Goal: Task Accomplishment & Management: Complete application form

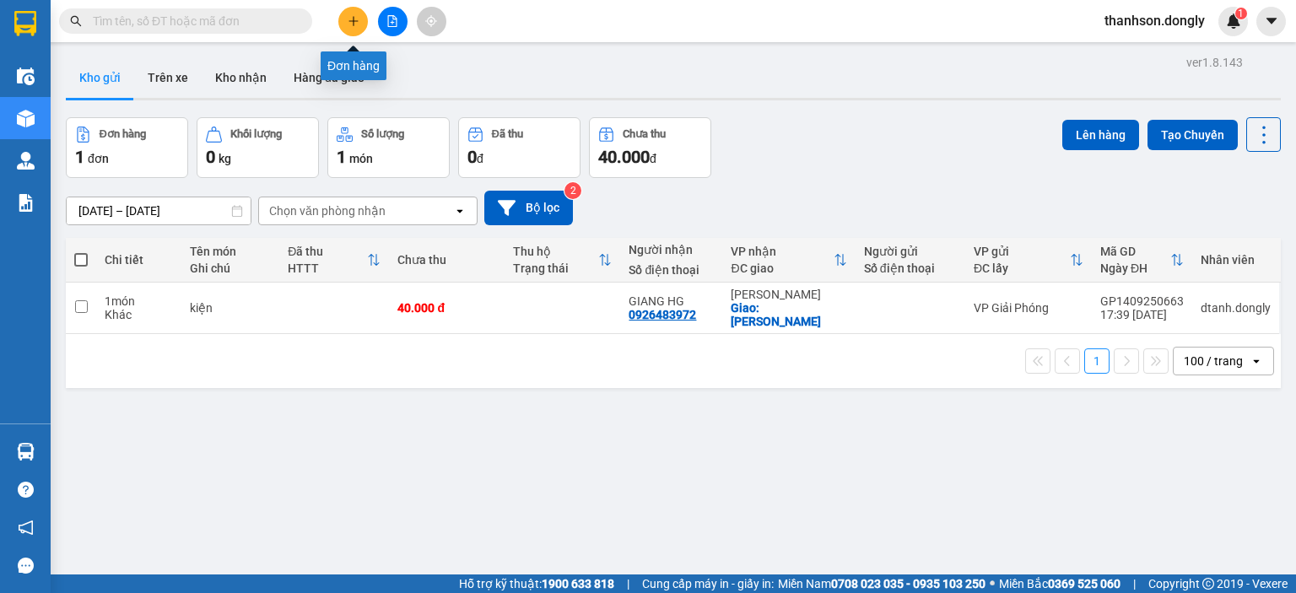
click at [363, 19] on button at bounding box center [353, 22] width 30 height 30
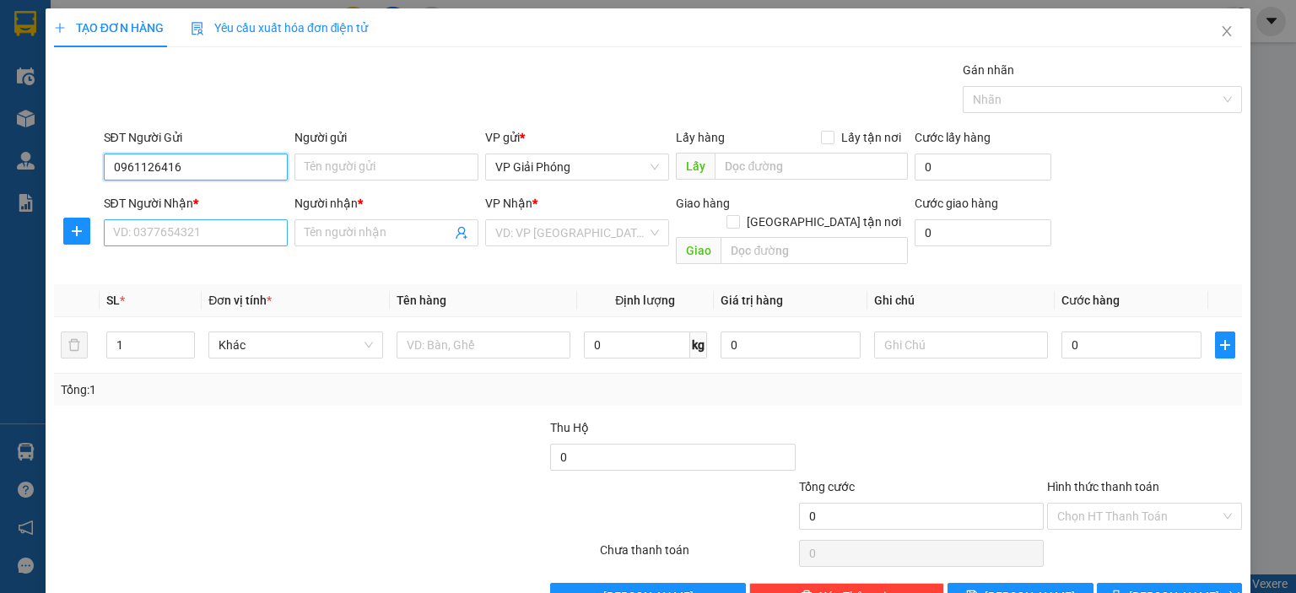
type input "0961126416"
click at [213, 232] on input "SĐT Người Nhận *" at bounding box center [196, 232] width 184 height 27
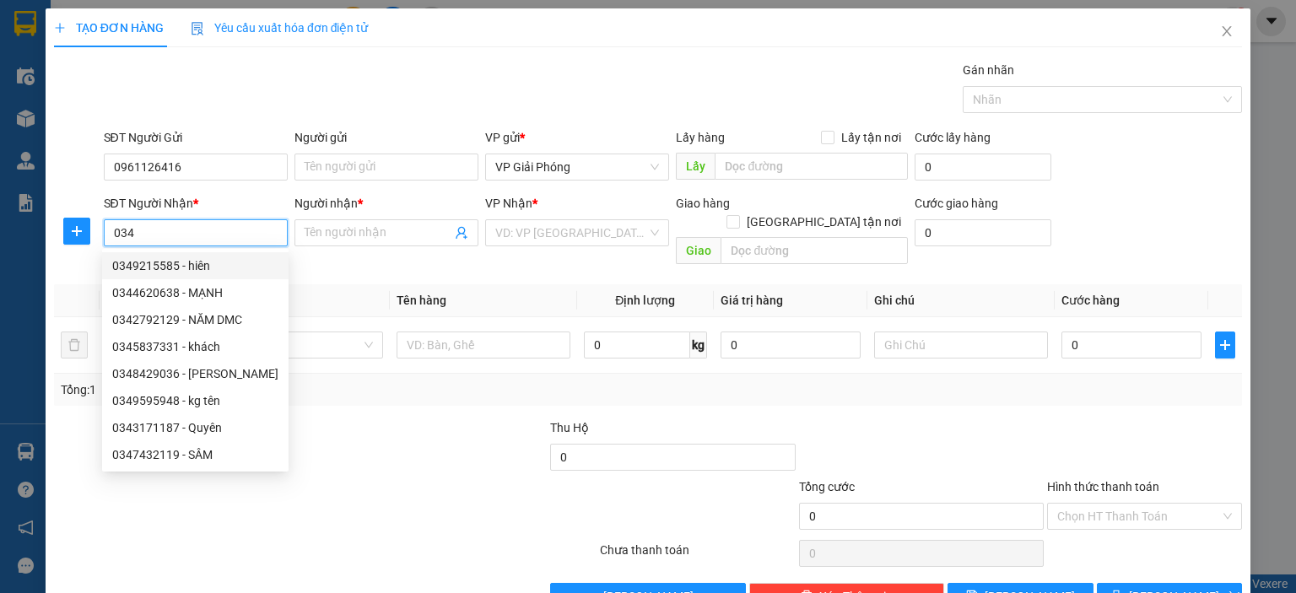
click at [186, 235] on input "034" at bounding box center [196, 232] width 184 height 27
click at [335, 480] on div at bounding box center [226, 506] width 348 height 59
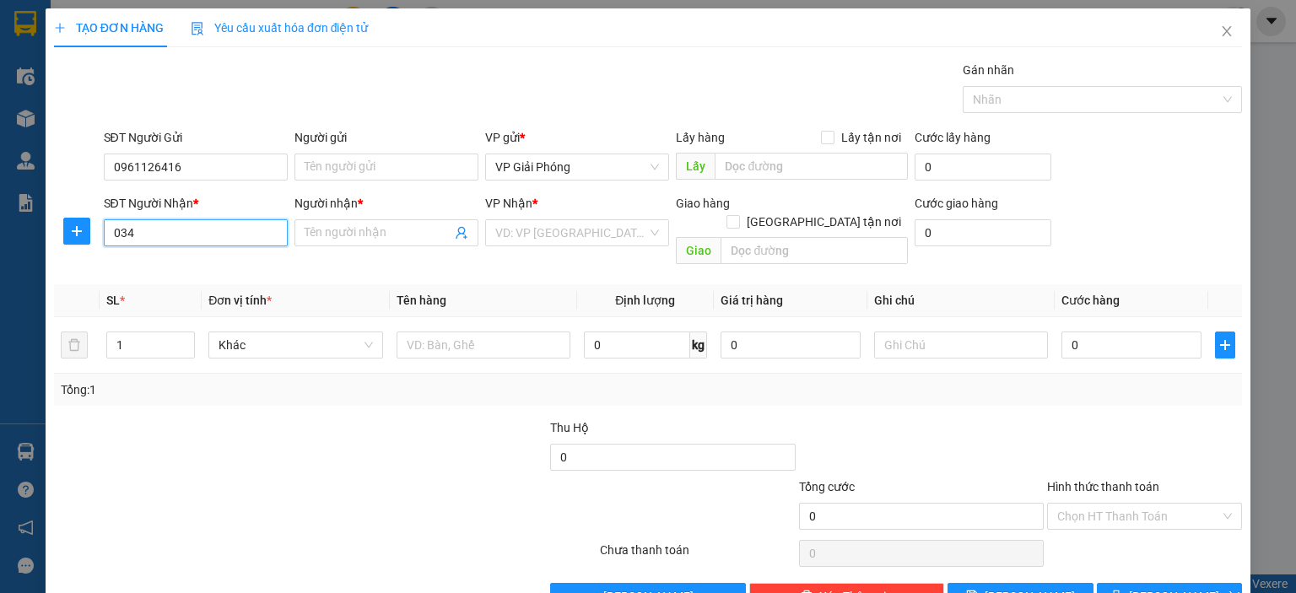
click at [248, 232] on input "034" at bounding box center [196, 232] width 184 height 27
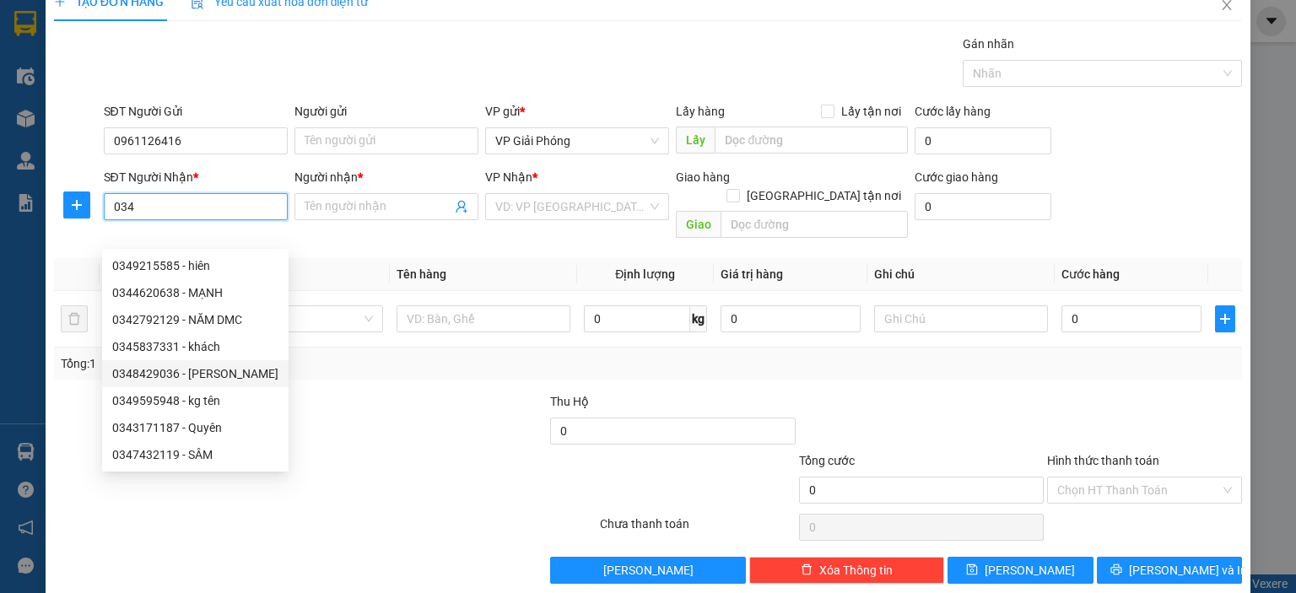
scroll to position [30, 0]
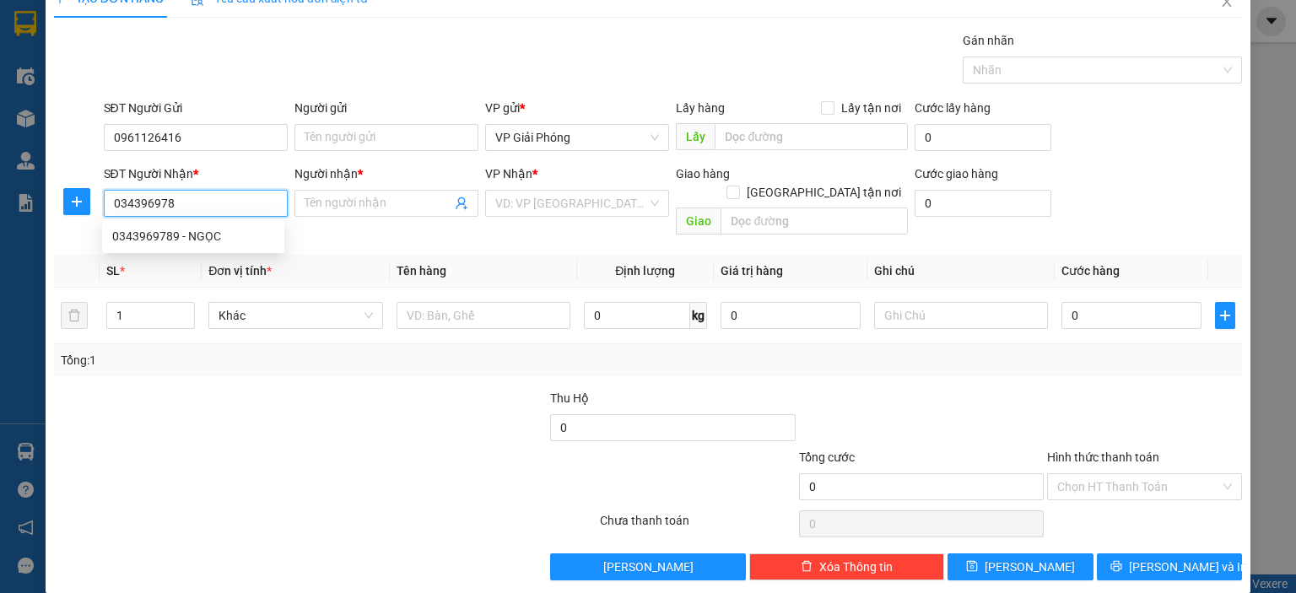
type input "0343969789"
click at [245, 227] on div "0343969789 - NGỌC" at bounding box center [193, 236] width 162 height 19
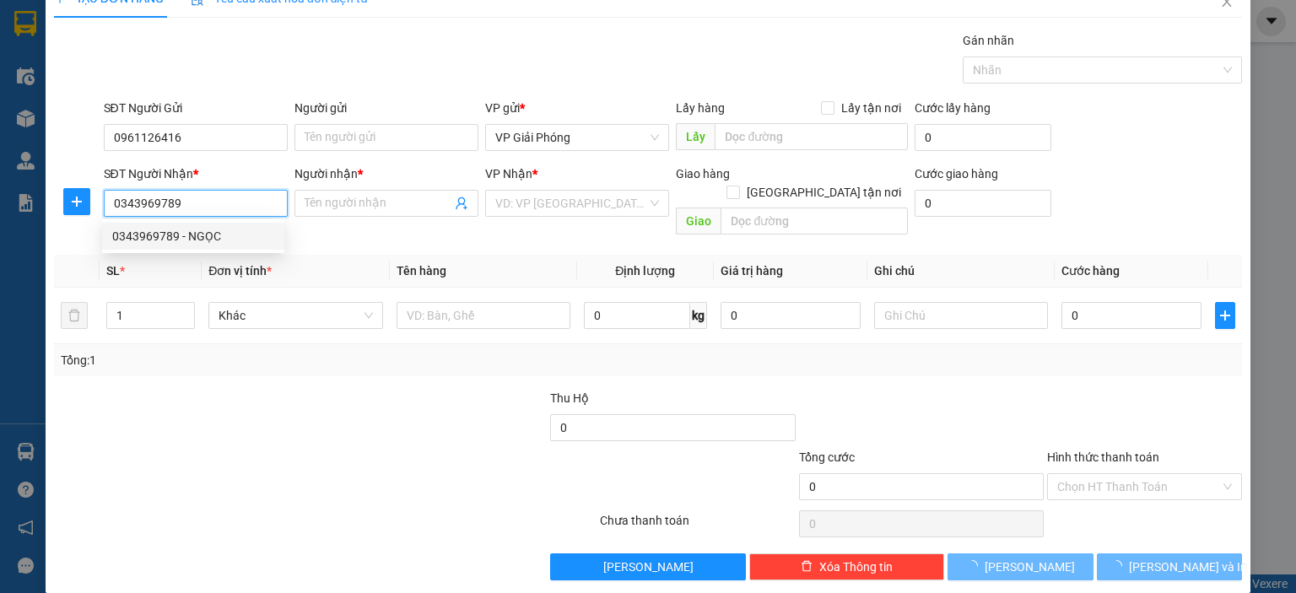
type input "NGỌC"
checkbox input "true"
type input "TẾ LỢI"
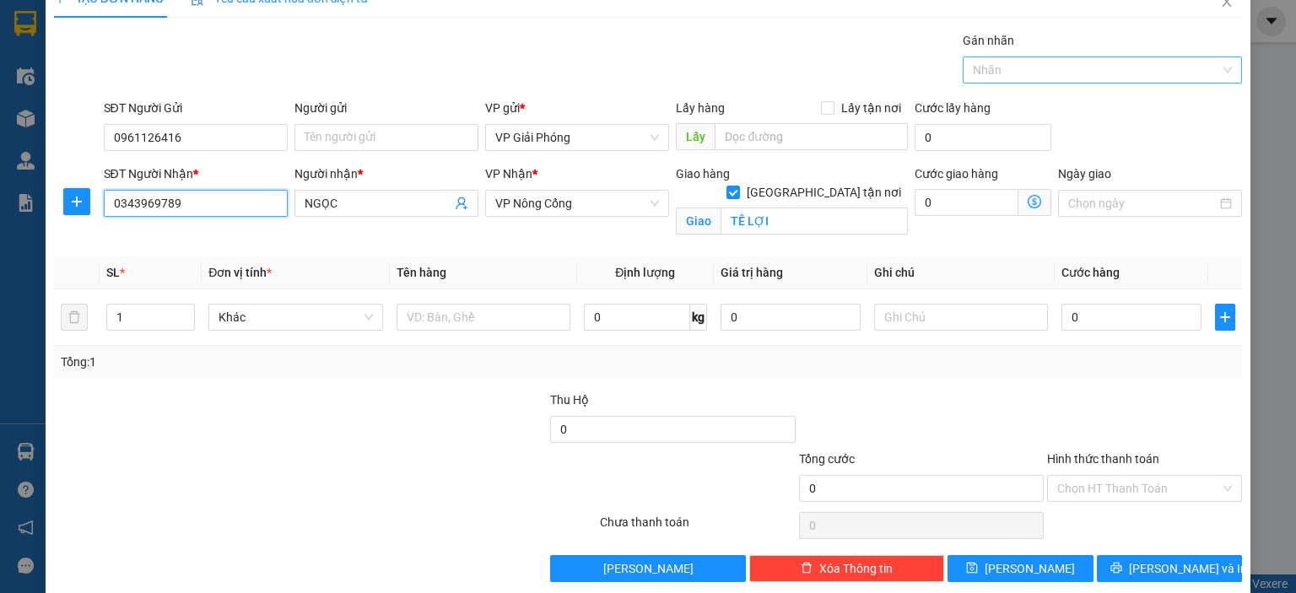
click at [1032, 70] on div at bounding box center [1094, 70] width 254 height 20
type input "0343969789"
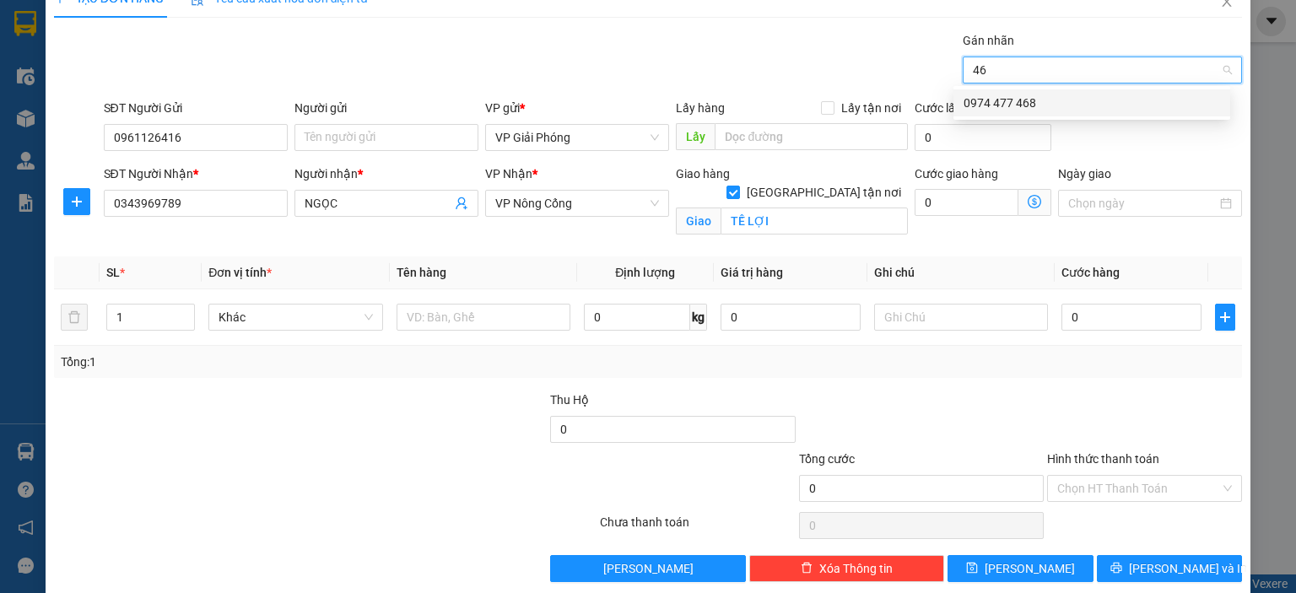
type input "468"
click at [984, 97] on div "0974 477 468" at bounding box center [1091, 103] width 256 height 19
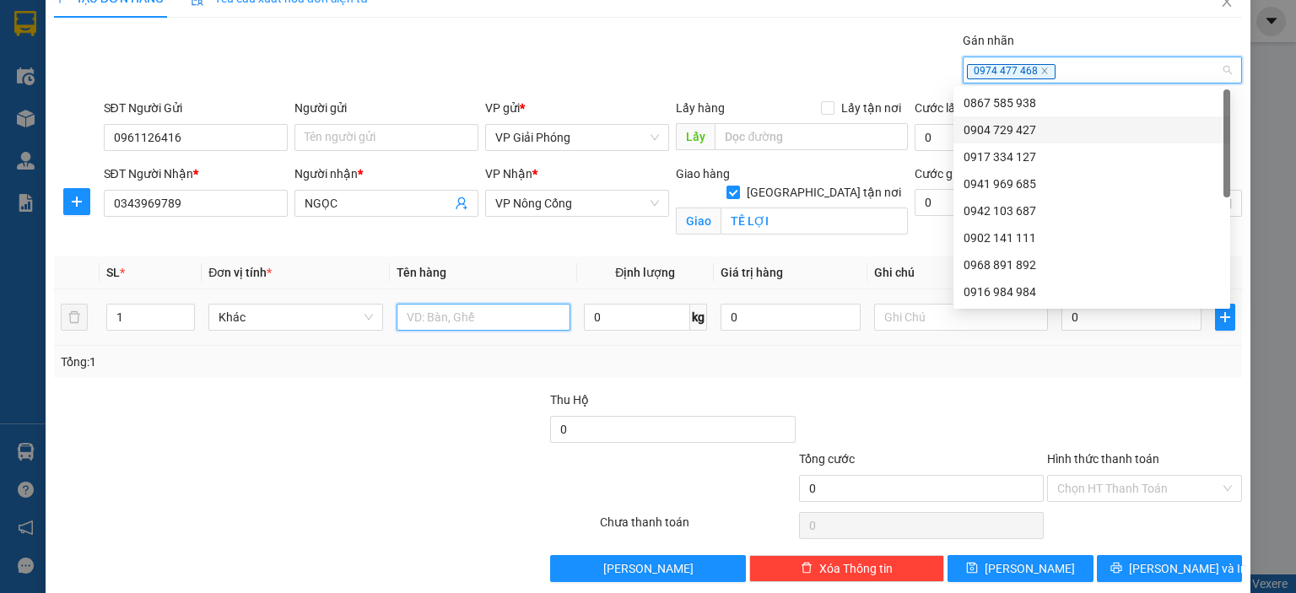
click at [404, 314] on input "text" at bounding box center [483, 317] width 174 height 27
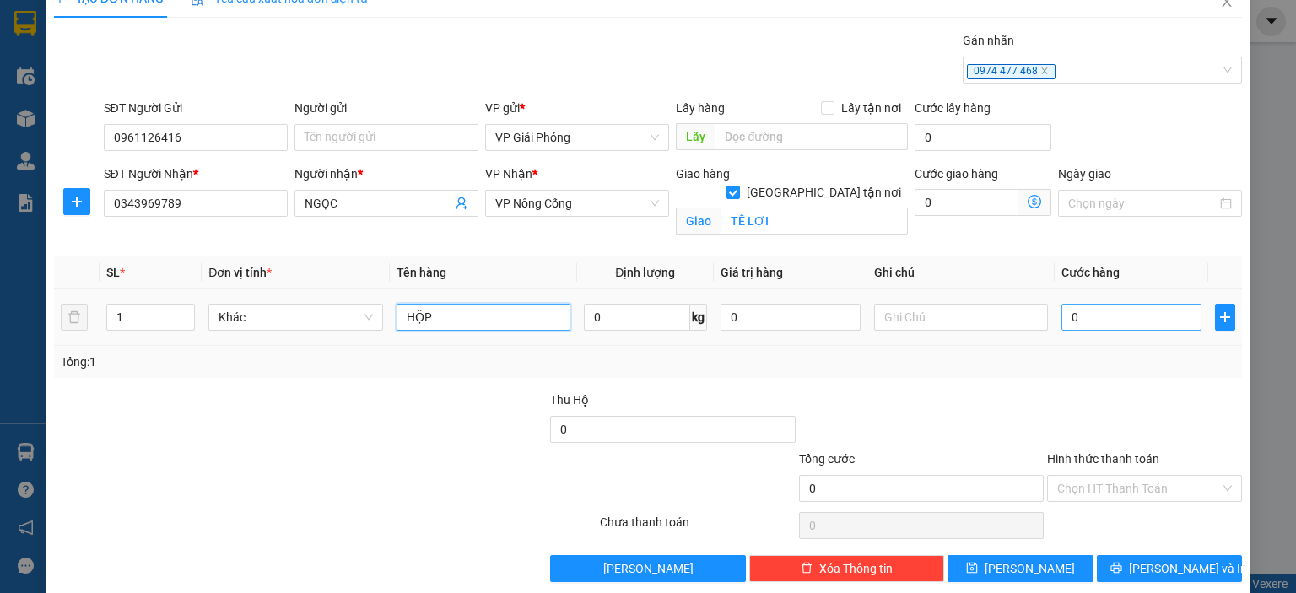
type input "HỘP"
click at [1109, 314] on input "0" at bounding box center [1131, 317] width 140 height 27
type input "4"
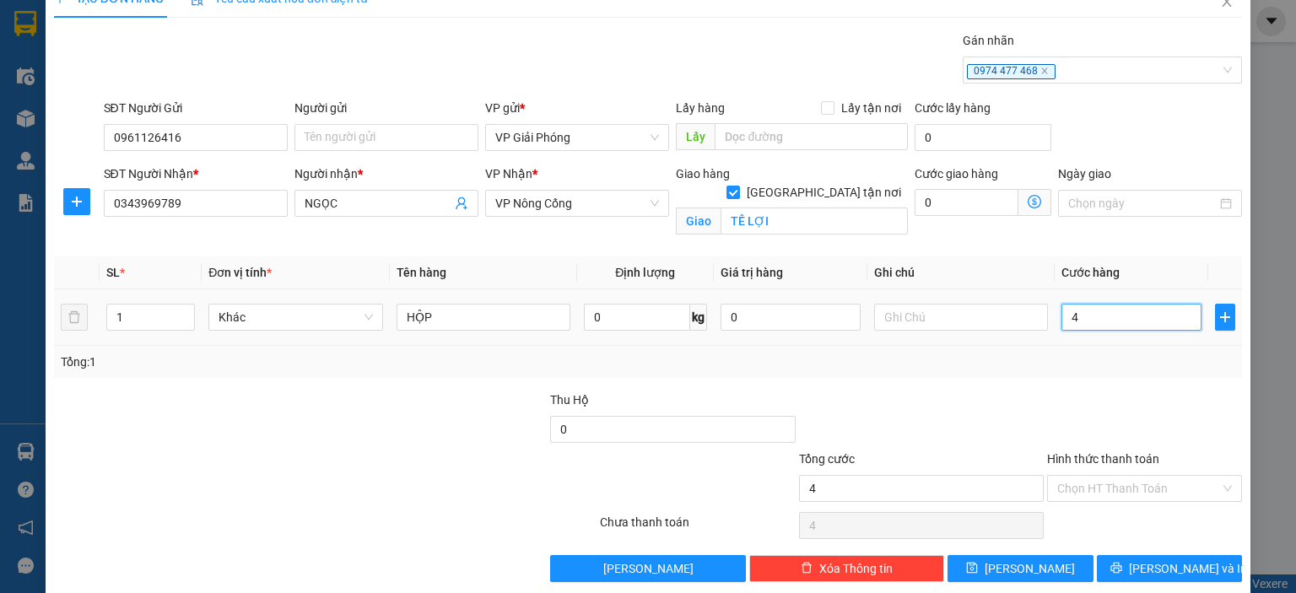
type input "40"
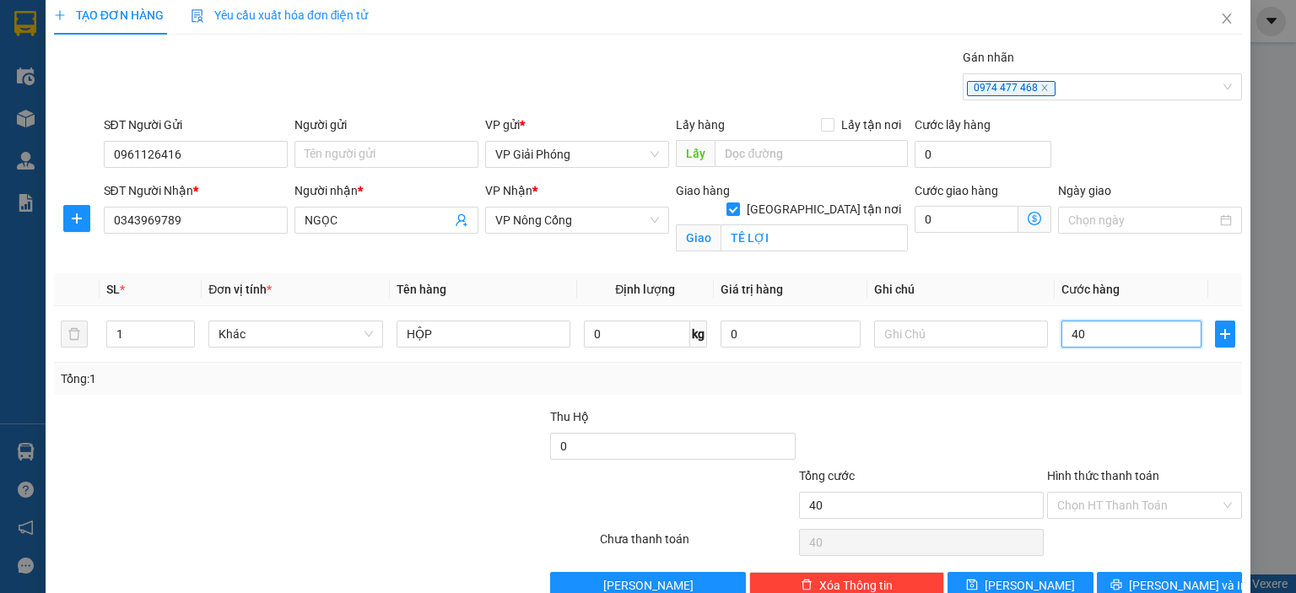
scroll to position [49, 0]
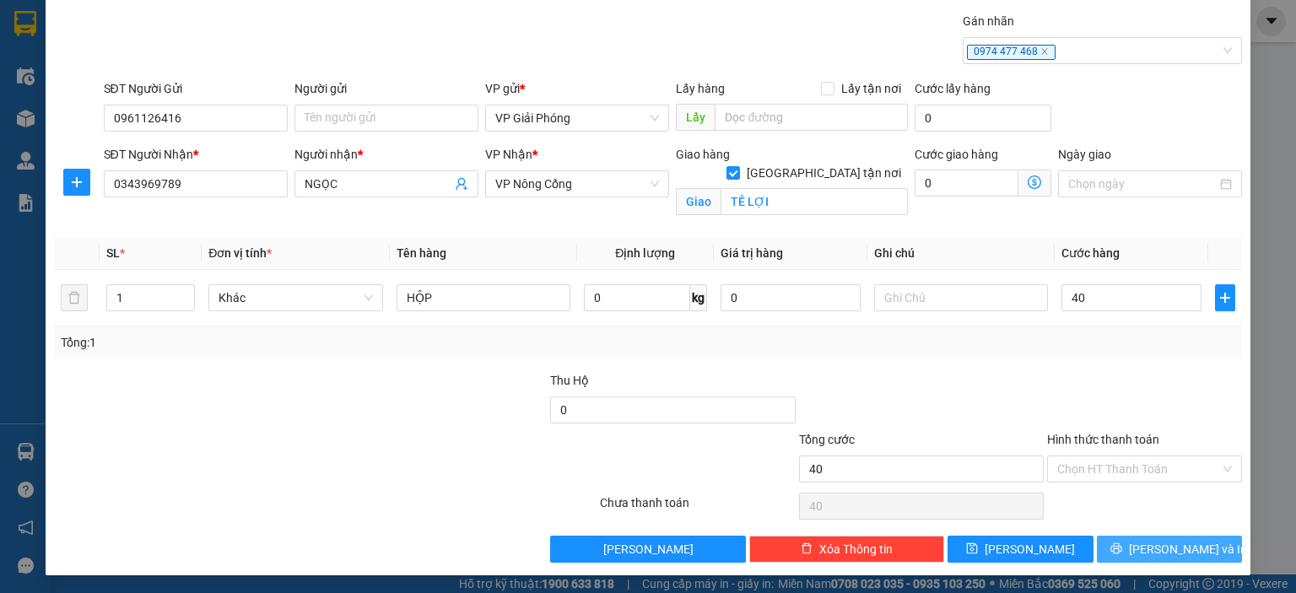
type input "40.000"
click at [1166, 542] on span "[PERSON_NAME] và In" at bounding box center [1188, 549] width 118 height 19
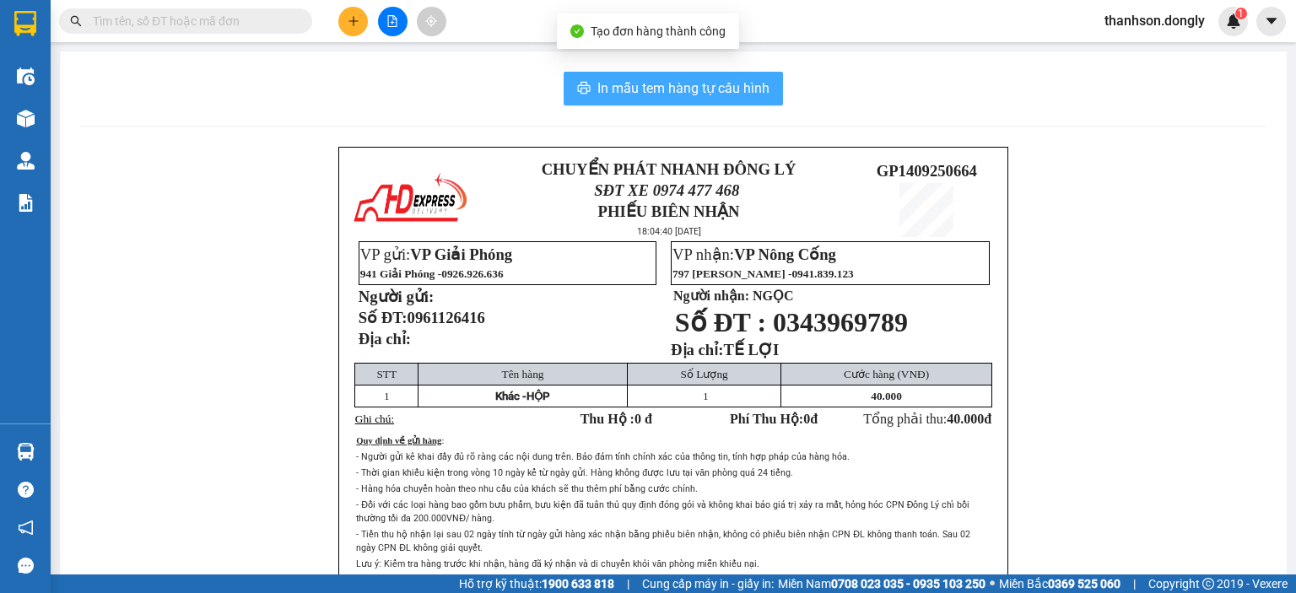
click at [689, 94] on span "In mẫu tem hàng tự cấu hình" at bounding box center [683, 88] width 172 height 21
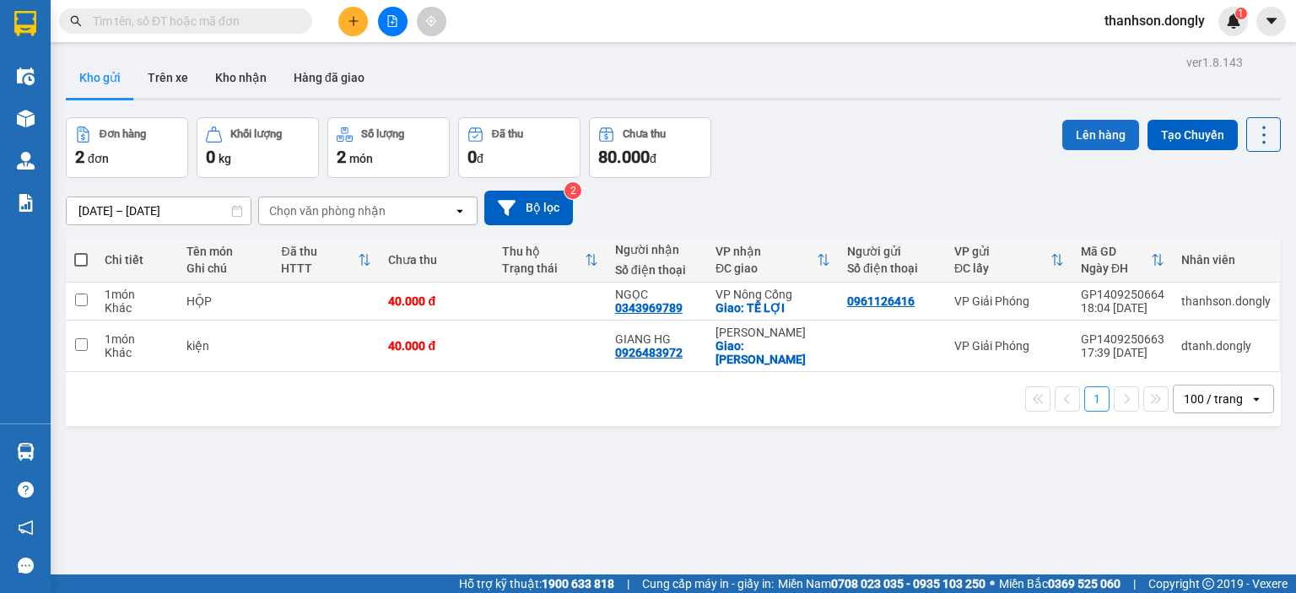
click at [1087, 132] on button "Lên hàng" at bounding box center [1100, 135] width 77 height 30
click at [83, 257] on span at bounding box center [80, 259] width 13 height 13
click at [81, 251] on input "checkbox" at bounding box center [81, 251] width 0 height 0
checkbox input "true"
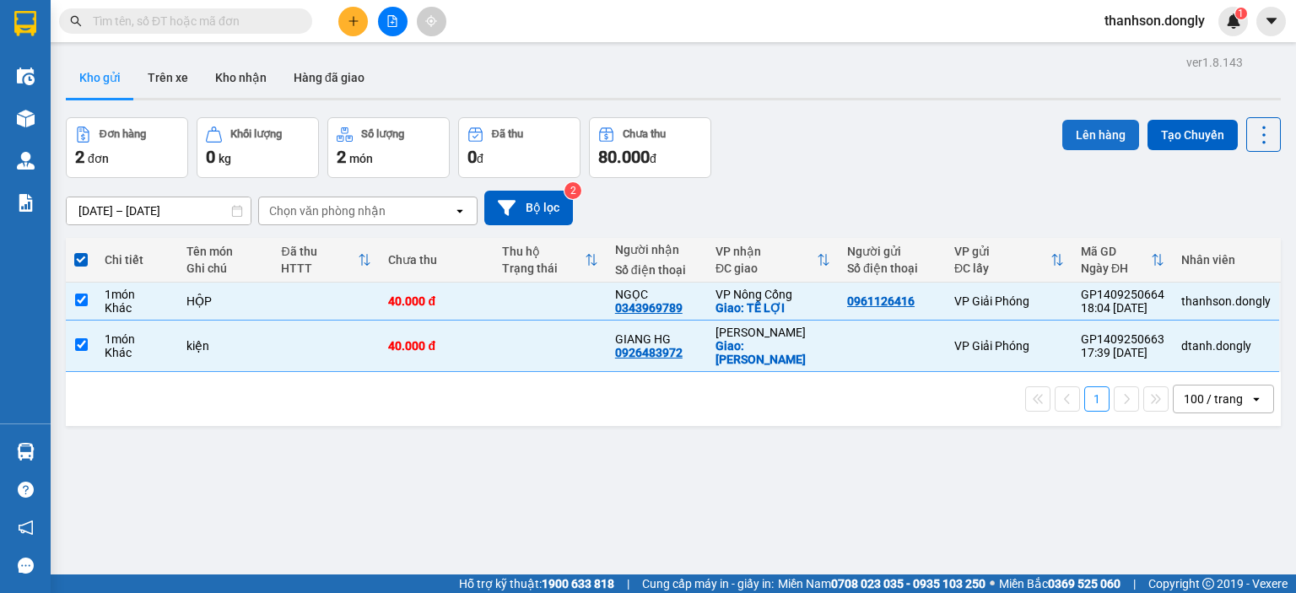
click at [1070, 131] on button "Lên hàng" at bounding box center [1100, 135] width 77 height 30
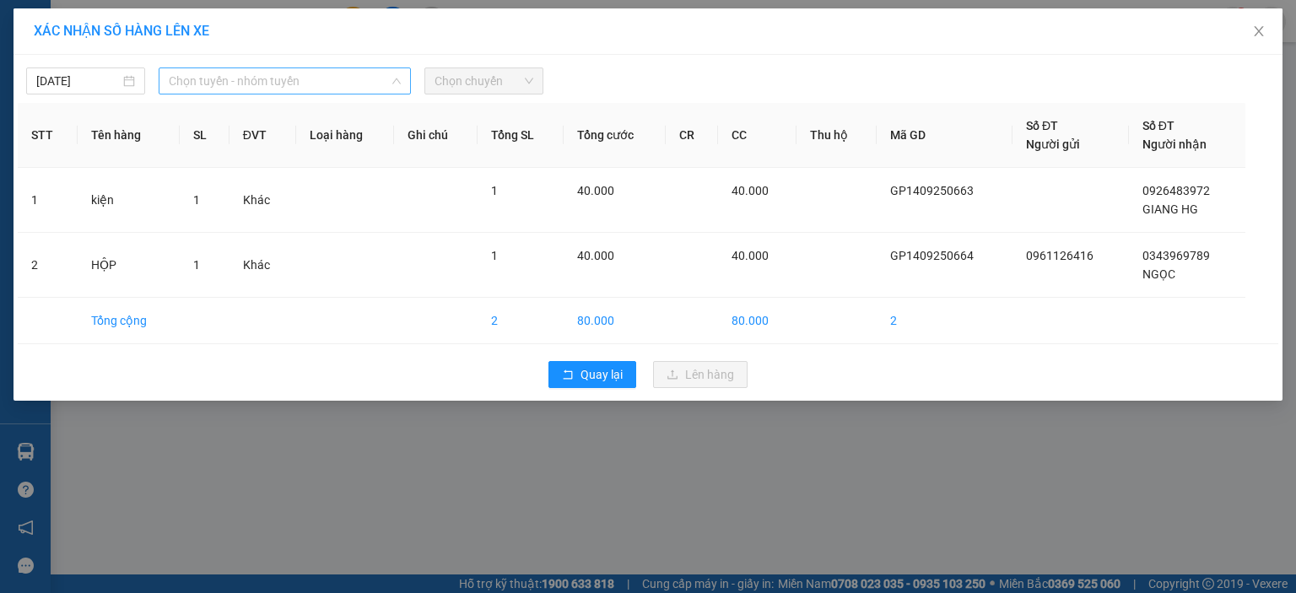
click at [382, 87] on span "Chọn tuyến - nhóm tuyến" at bounding box center [285, 80] width 232 height 25
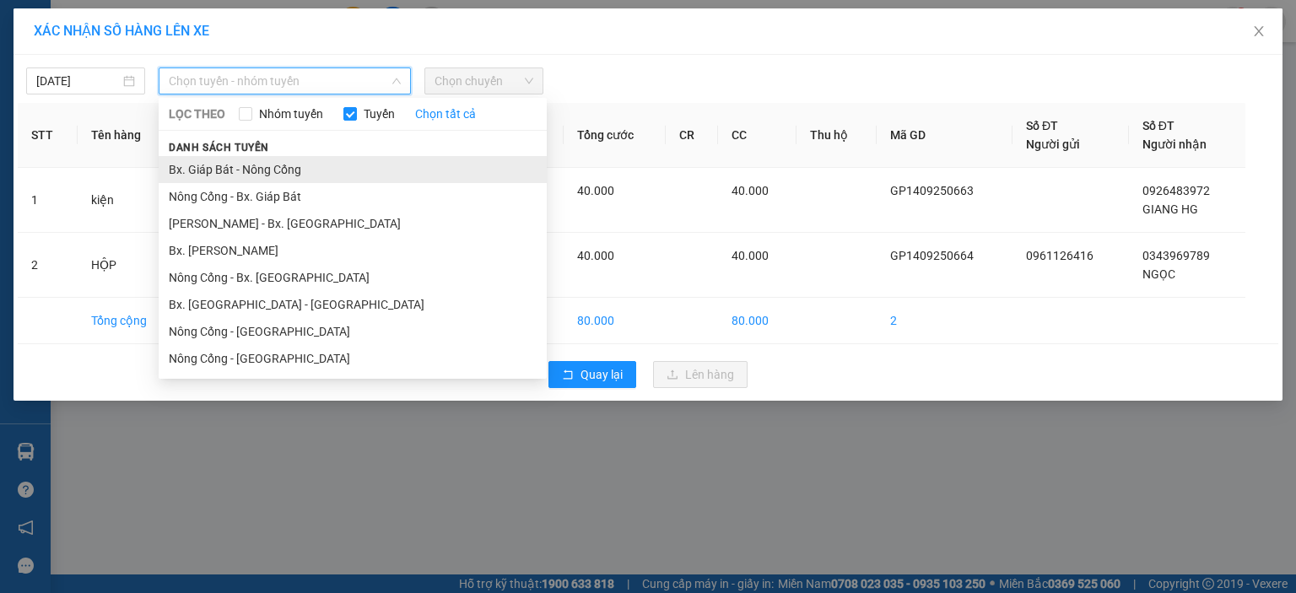
click at [344, 165] on li "Bx. Giáp Bát - Nông Cống" at bounding box center [353, 169] width 388 height 27
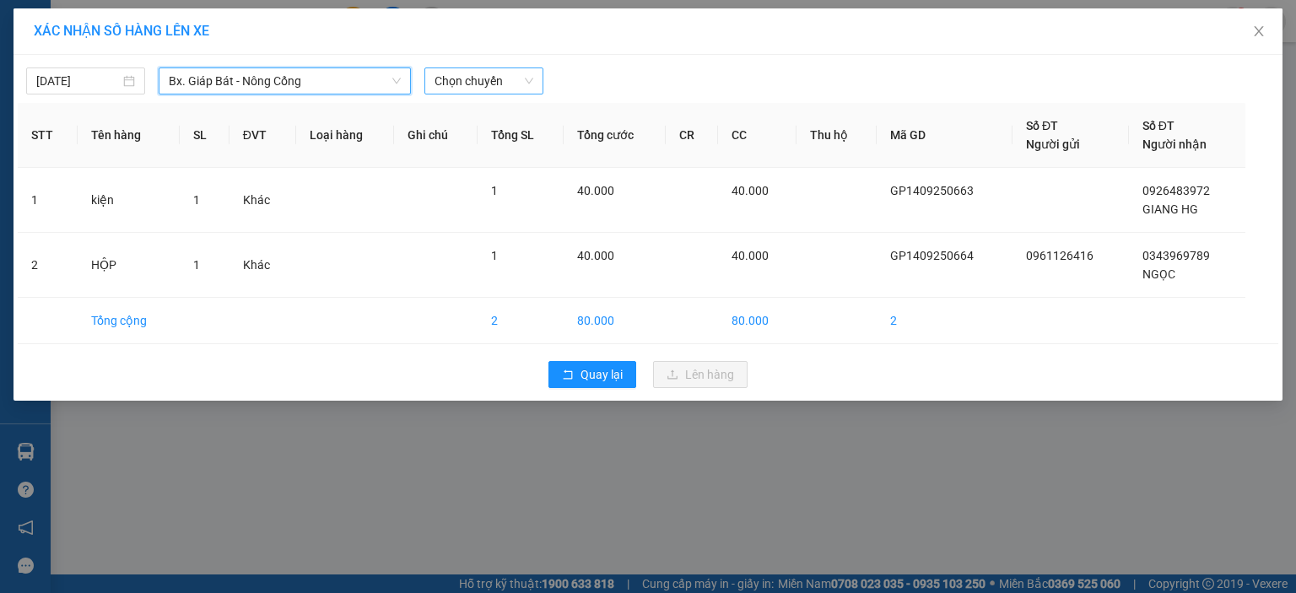
click at [473, 76] on span "Chọn chuyến" at bounding box center [483, 80] width 99 height 25
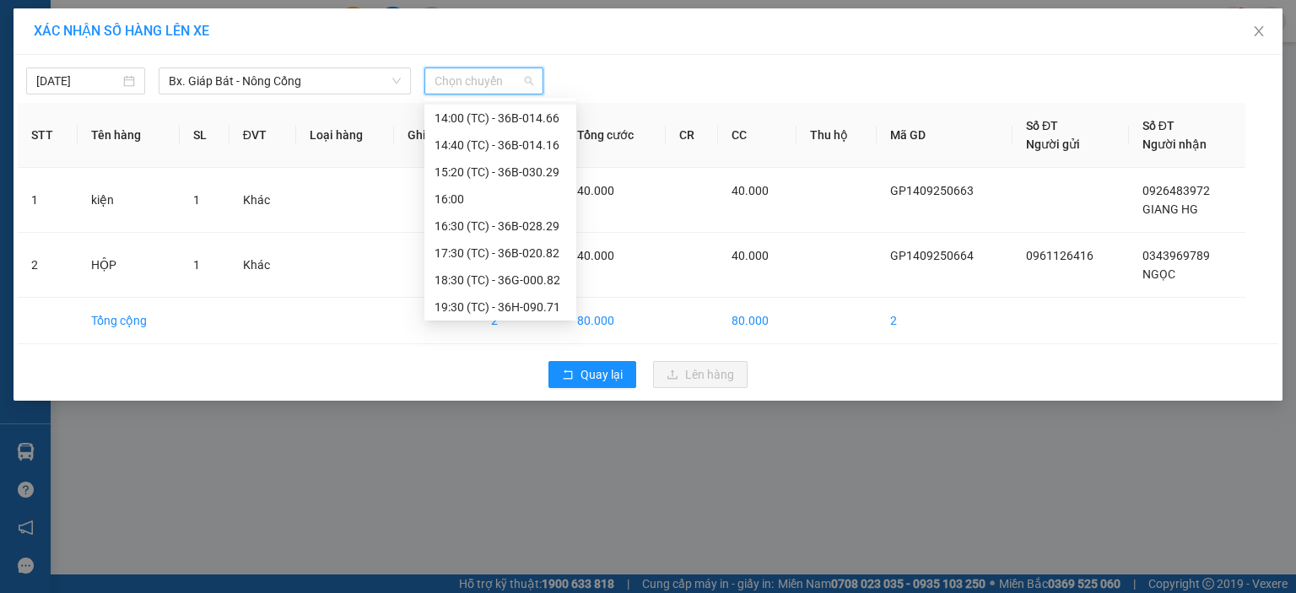
scroll to position [297, 0]
click at [460, 253] on div "18:30 (TC) - 36G-000.82" at bounding box center [500, 249] width 132 height 19
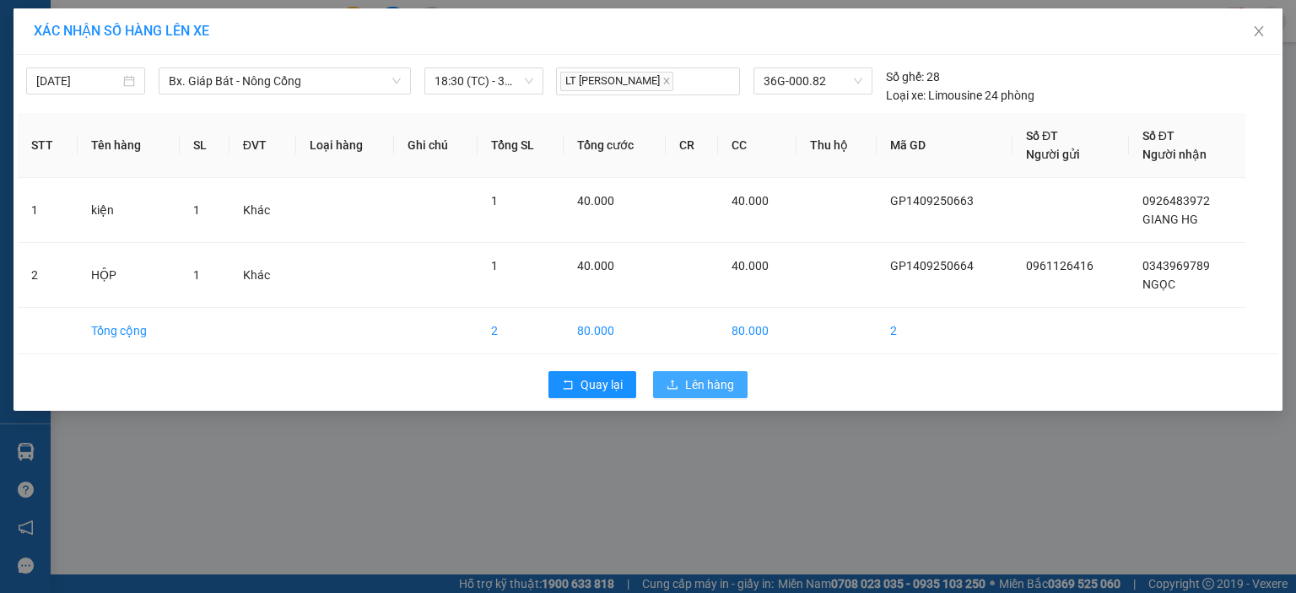
click at [698, 384] on span "Lên hàng" at bounding box center [709, 384] width 49 height 19
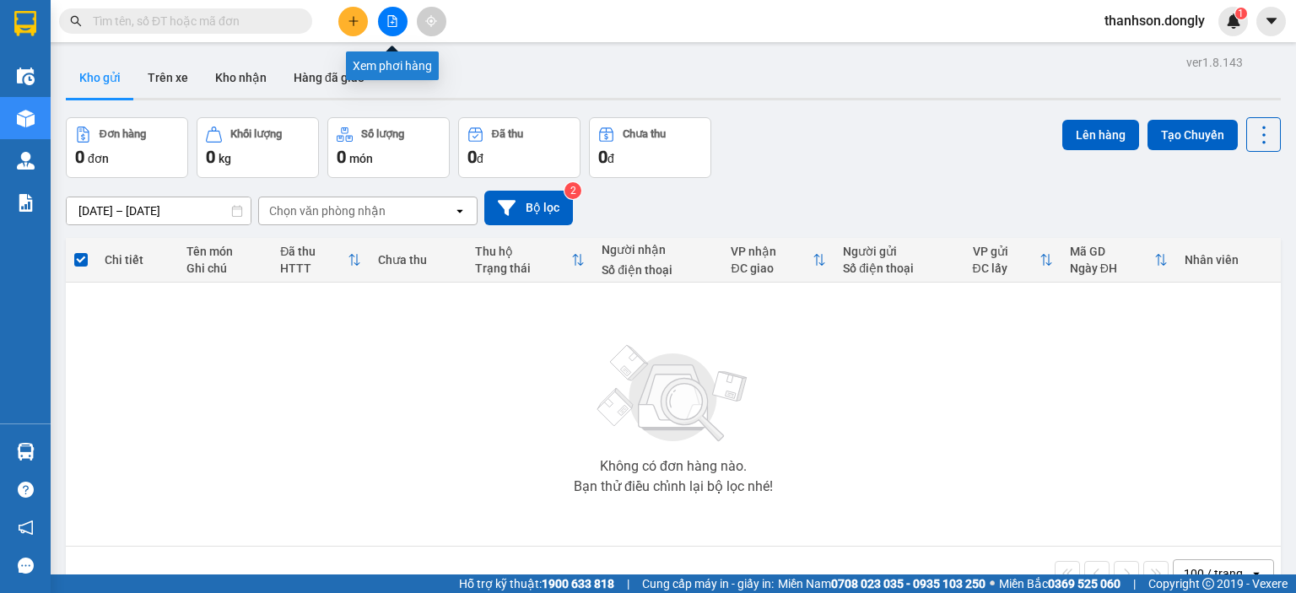
click at [388, 23] on icon "file-add" at bounding box center [392, 21] width 9 height 12
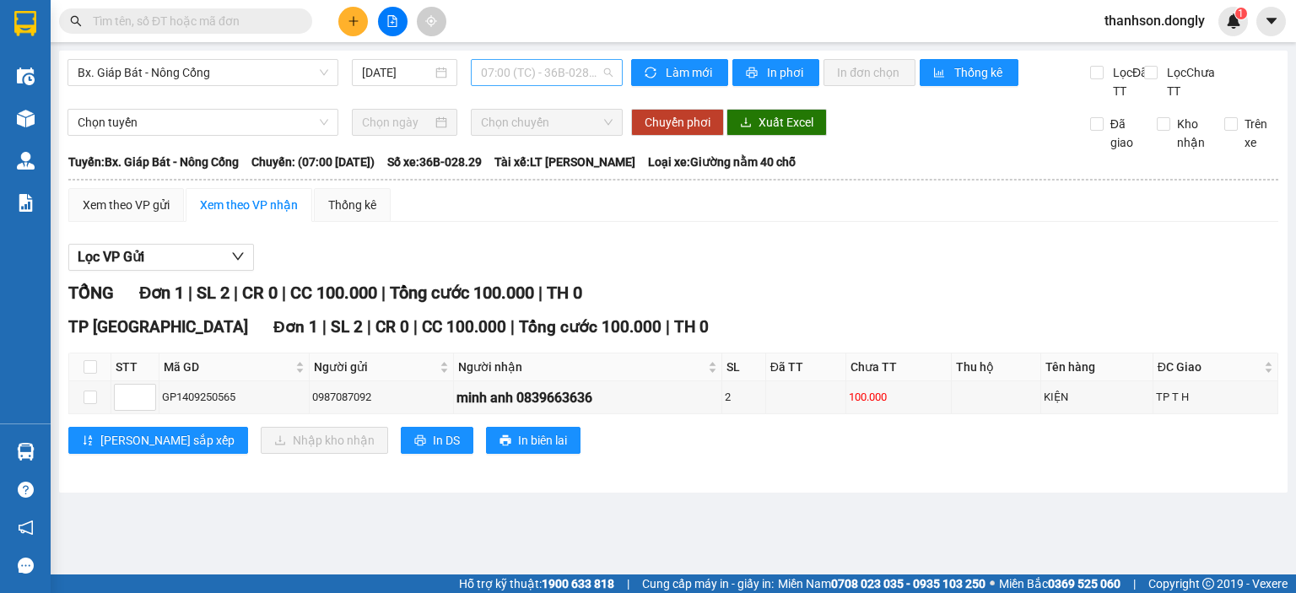
click at [534, 78] on span "07:00 (TC) - 36B-028.29" at bounding box center [547, 72] width 132 height 25
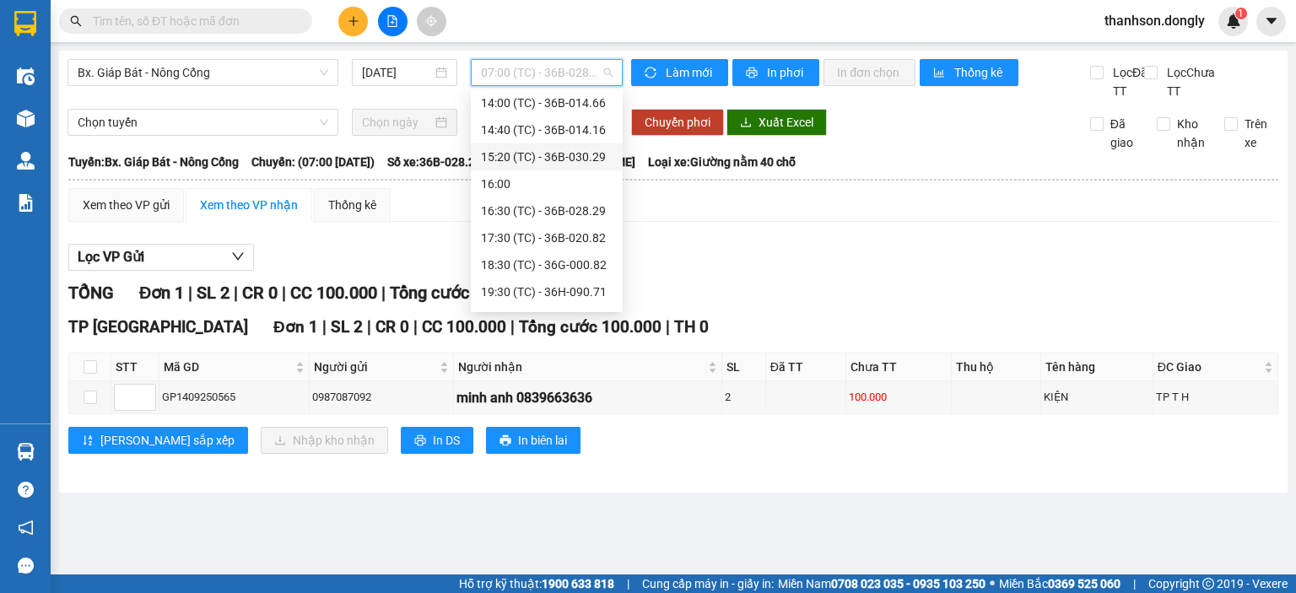
scroll to position [277, 0]
click at [567, 259] on div "18:30 (TC) - 36G-000.82" at bounding box center [547, 261] width 132 height 19
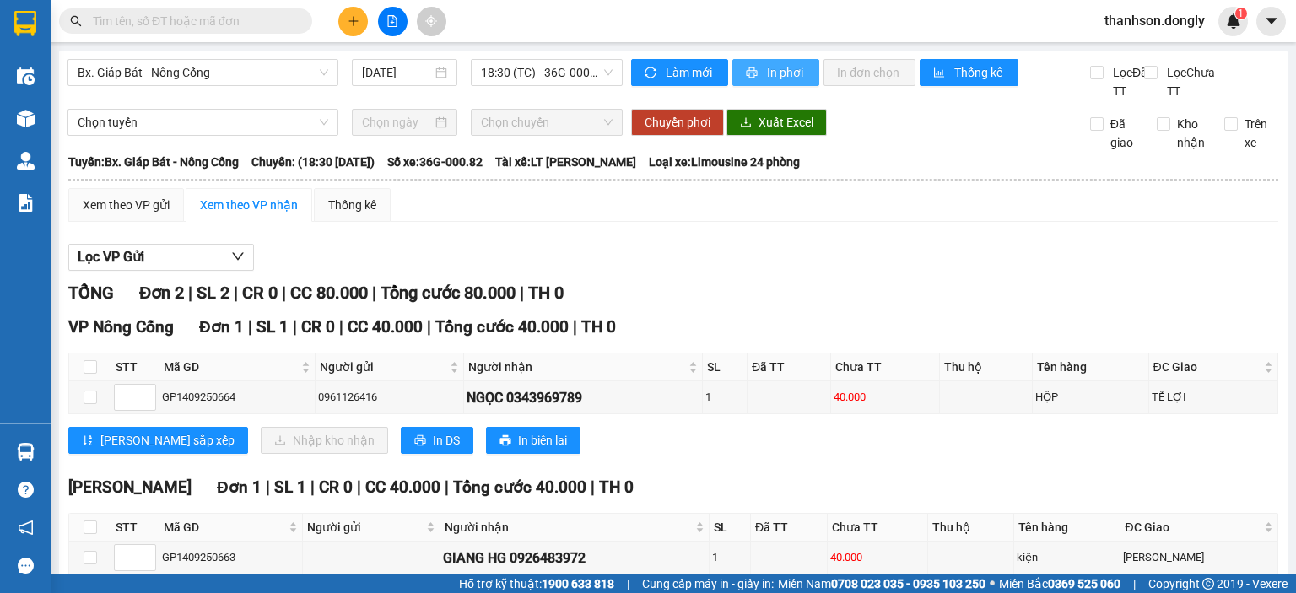
click at [767, 78] on span "In phơi" at bounding box center [786, 72] width 39 height 19
click at [978, 466] on div "VP [GEOGRAPHIC_DATA] 1 | SL 1 | CR 0 | CC 40.000 | Tổng cước 40.000 | TH 0 STT …" at bounding box center [673, 391] width 1210 height 152
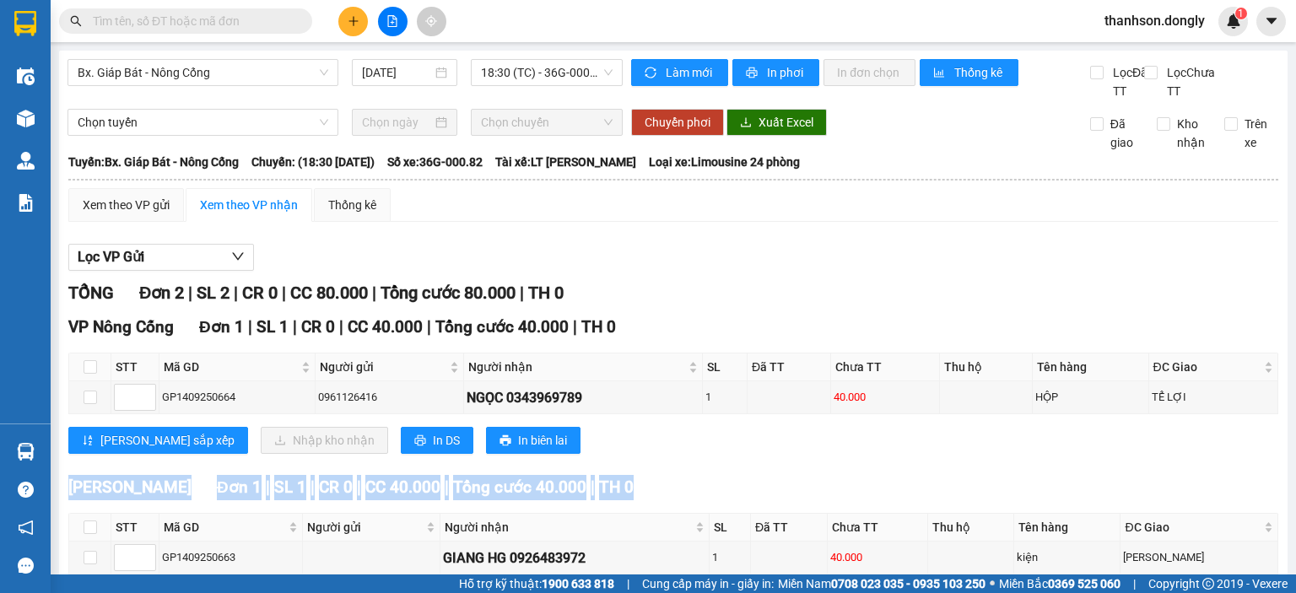
click at [978, 466] on div "VP [GEOGRAPHIC_DATA] 1 | SL 1 | CR 0 | CC 40.000 | Tổng cước 40.000 | TH 0 STT …" at bounding box center [673, 391] width 1210 height 152
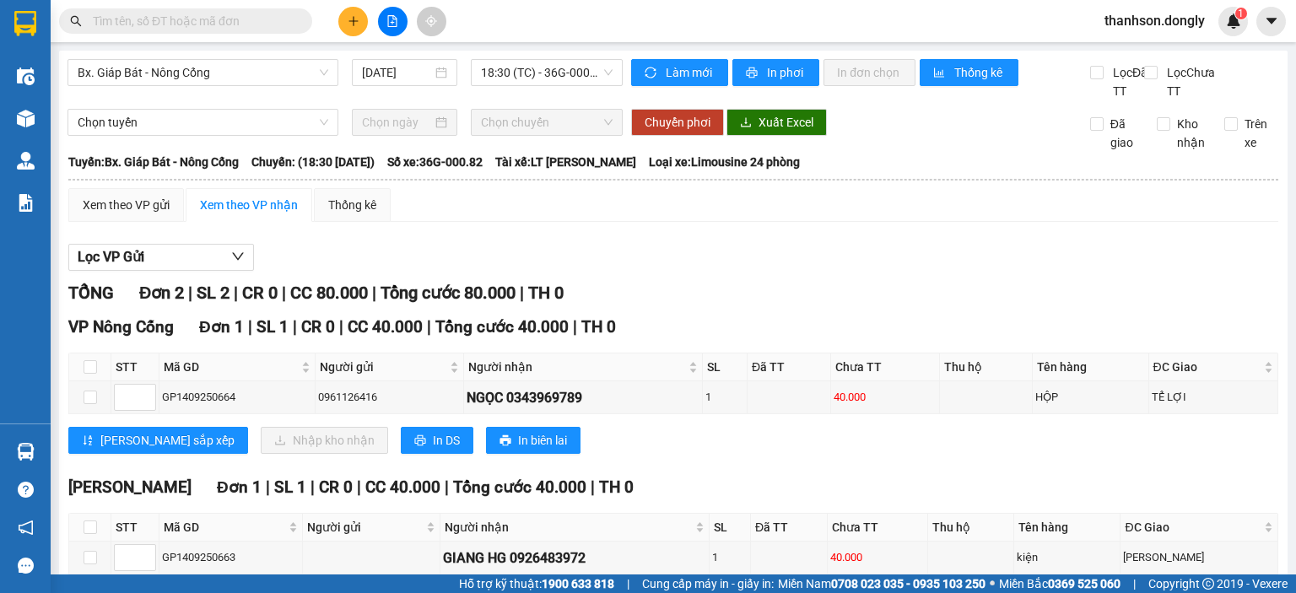
click at [978, 466] on div "VP [GEOGRAPHIC_DATA] 1 | SL 1 | CR 0 | CC 40.000 | Tổng cước 40.000 | TH 0 STT …" at bounding box center [673, 391] width 1210 height 152
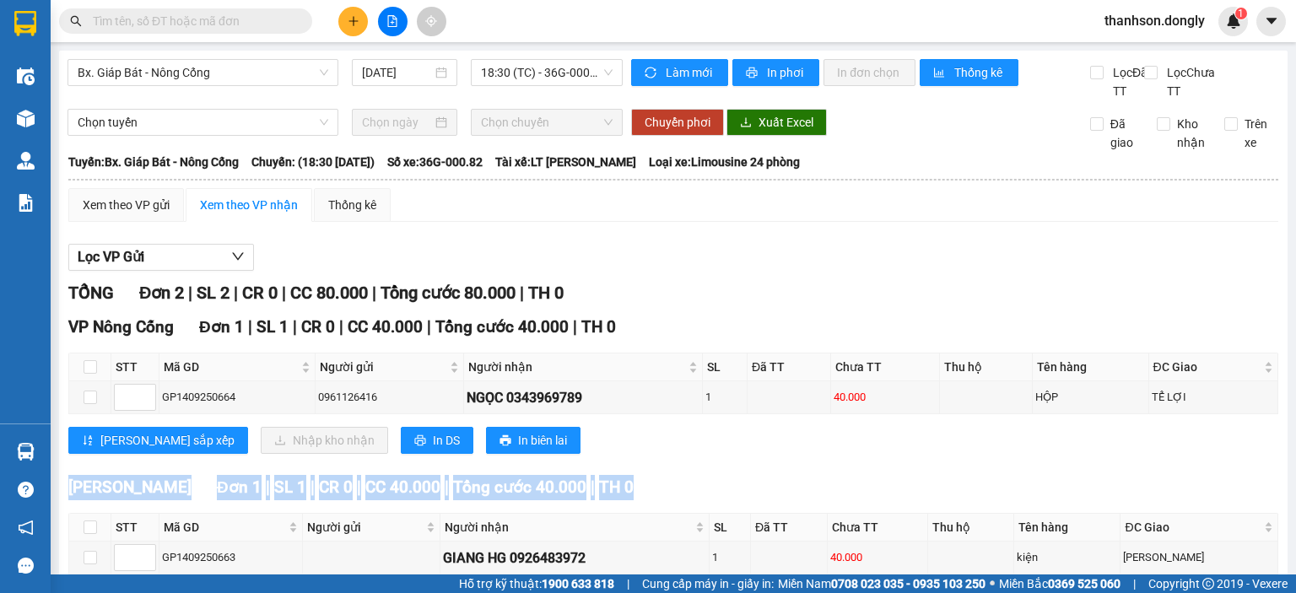
click at [978, 466] on div "VP [GEOGRAPHIC_DATA] 1 | SL 1 | CR 0 | CC 40.000 | Tổng cước 40.000 | TH 0 STT …" at bounding box center [673, 391] width 1210 height 152
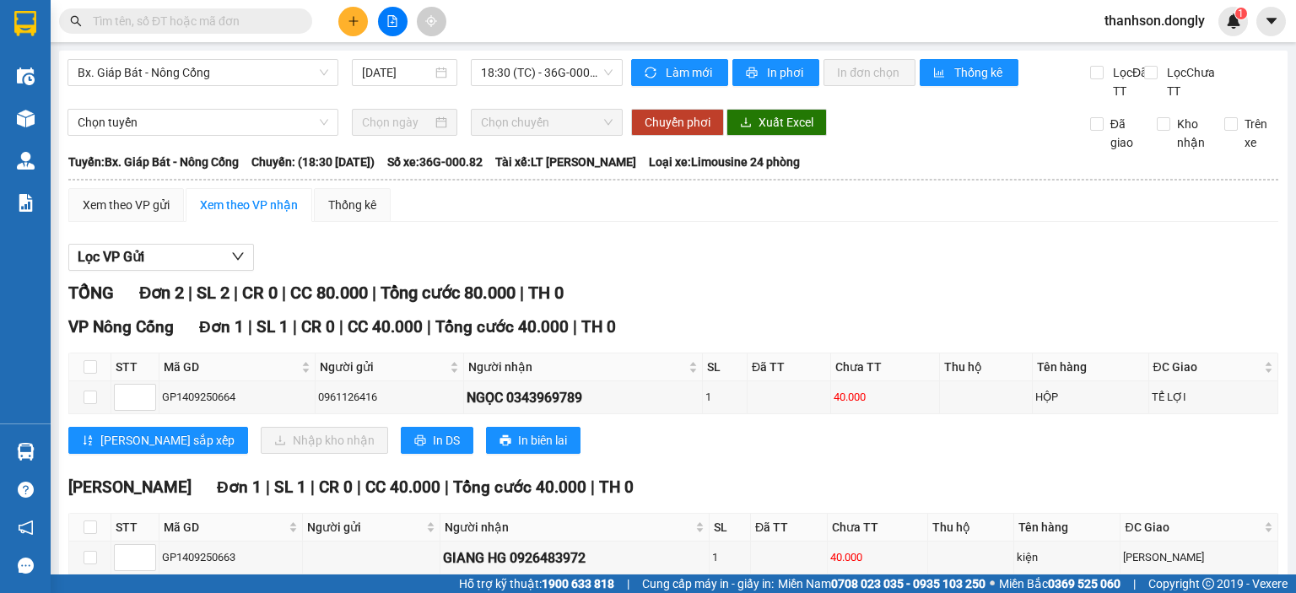
click at [978, 466] on div "VP [GEOGRAPHIC_DATA] 1 | SL 1 | CR 0 | CC 40.000 | Tổng cước 40.000 | TH 0 STT …" at bounding box center [673, 391] width 1210 height 152
click at [979, 466] on div "VP [GEOGRAPHIC_DATA] 1 | SL 1 | CR 0 | CC 40.000 | Tổng cước 40.000 | TH 0 STT …" at bounding box center [673, 391] width 1210 height 152
